Goal: Task Accomplishment & Management: Complete application form

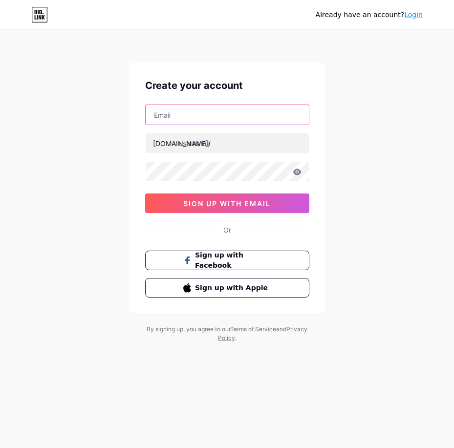
click at [180, 111] on input "text" at bounding box center [227, 115] width 163 height 20
paste input "[EMAIL_ADDRESS][DOMAIN_NAME]"
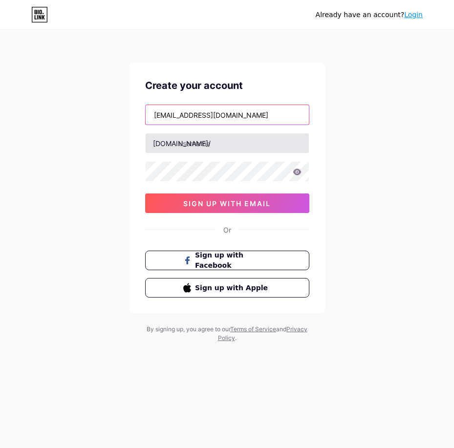
type input "[EMAIL_ADDRESS][DOMAIN_NAME]"
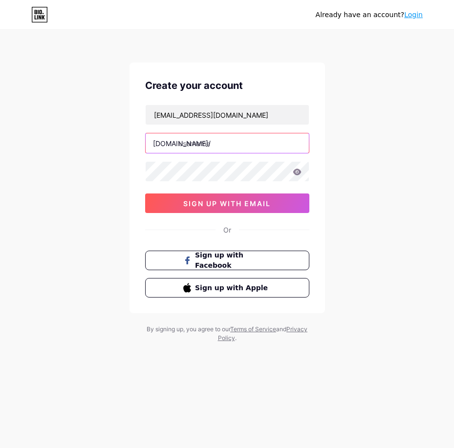
click at [198, 143] on input "text" at bounding box center [227, 143] width 163 height 20
click at [241, 146] on input "text" at bounding box center [227, 143] width 163 height 20
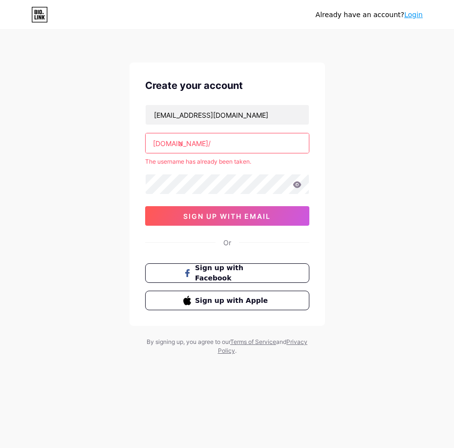
type input "a"
click at [348, 171] on div "Already have an account? Login Create your account [EMAIL_ADDRESS][DOMAIN_NAME]…" at bounding box center [227, 193] width 454 height 386
click at [274, 138] on input "a" at bounding box center [227, 143] width 163 height 20
click at [94, 122] on div "Already have an account? Login Create your account [EMAIL_ADDRESS][DOMAIN_NAME]…" at bounding box center [227, 193] width 454 height 386
click at [216, 146] on input "a" at bounding box center [227, 143] width 163 height 20
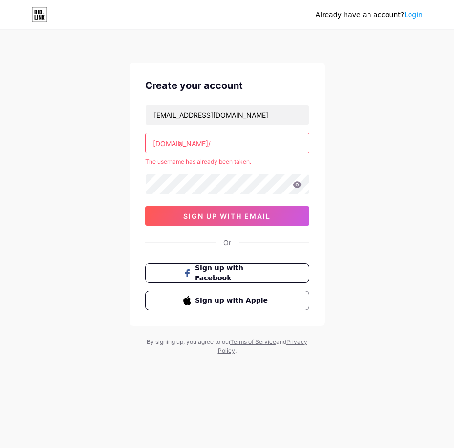
click at [216, 146] on input "a" at bounding box center [227, 143] width 163 height 20
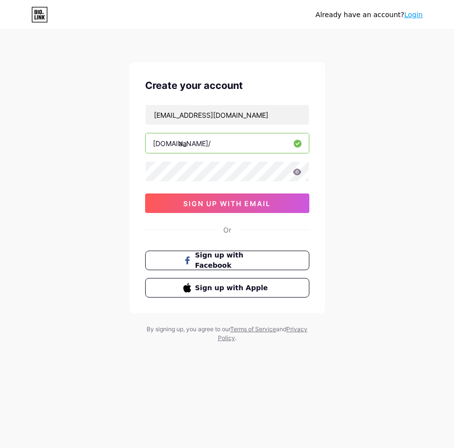
type input "a"
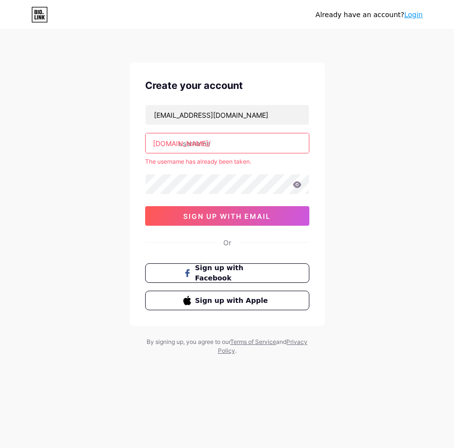
click at [394, 163] on div "Already have an account? Login Create your account [EMAIL_ADDRESS][DOMAIN_NAME]…" at bounding box center [227, 193] width 454 height 386
click at [268, 150] on input "text" at bounding box center [227, 143] width 163 height 20
click at [229, 148] on input "text" at bounding box center [227, 143] width 163 height 20
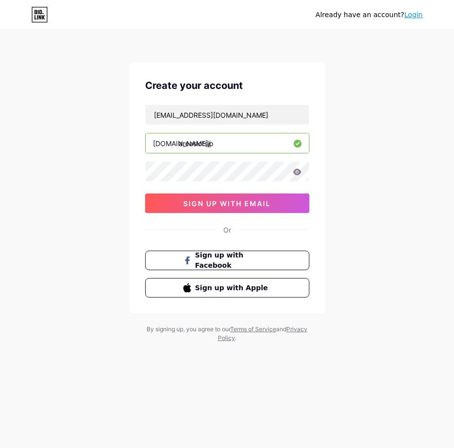
type input "areaslotsjp"
click at [298, 170] on icon at bounding box center [297, 172] width 8 height 6
click at [54, 127] on div "Already have an account? Login Create your account [EMAIL_ADDRESS][DOMAIN_NAME]…" at bounding box center [227, 187] width 454 height 374
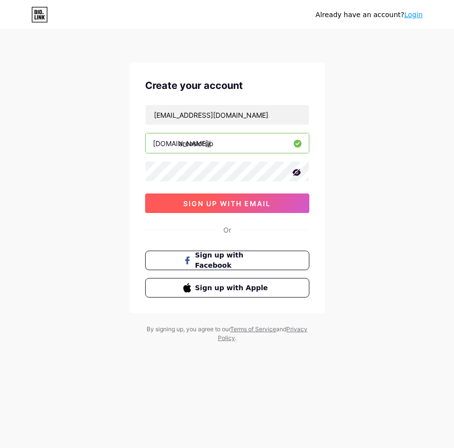
click at [246, 207] on span "sign up with email" at bounding box center [226, 203] width 87 height 8
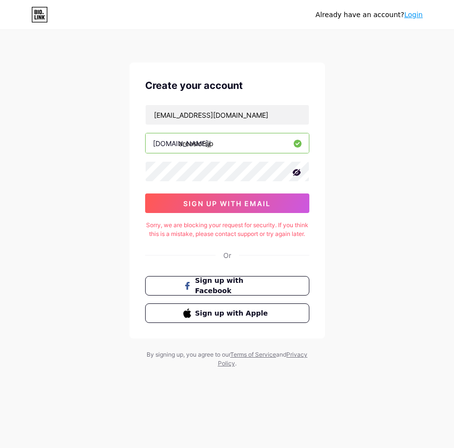
click at [236, 141] on input "areaslotsjp" at bounding box center [227, 143] width 163 height 20
click at [143, 161] on div "Create your account [EMAIL_ADDRESS][DOMAIN_NAME] [DOMAIN_NAME]/ areaslotsjp 0cA…" at bounding box center [226, 201] width 195 height 276
click at [215, 207] on span "sign up with email" at bounding box center [226, 203] width 87 height 8
click at [224, 201] on span "sign up with email" at bounding box center [226, 203] width 87 height 8
